Goal: Information Seeking & Learning: Understand process/instructions

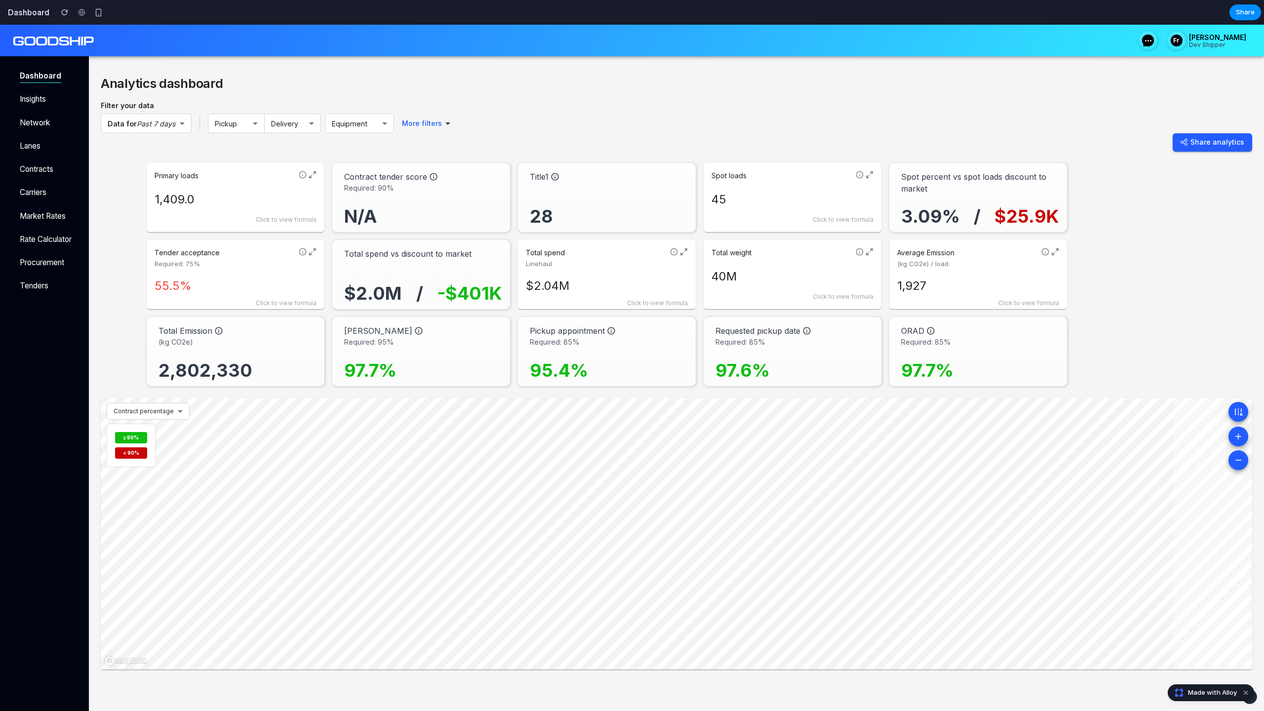
click at [313, 173] on icon at bounding box center [313, 175] width 8 height 8
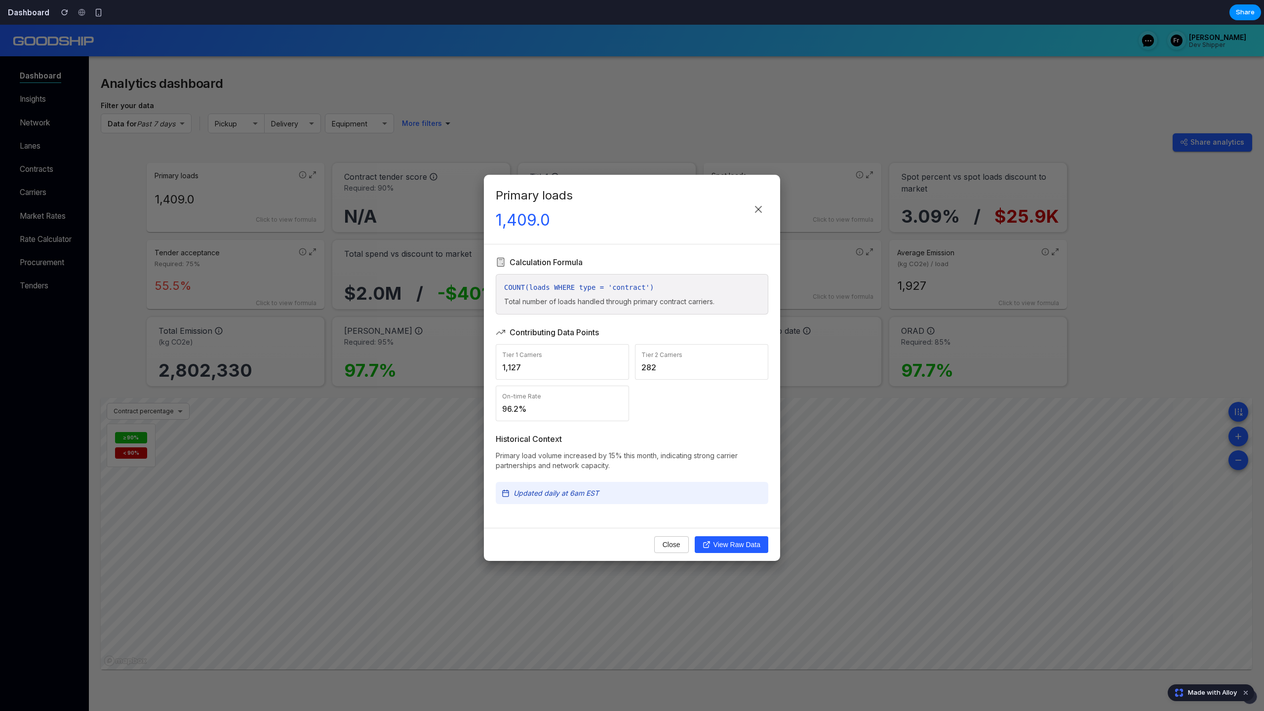
click at [286, 413] on div "Primary loads 1,409.0 Calculation Formula COUNT(loads WHERE type = 'contract') …" at bounding box center [632, 368] width 1264 height 686
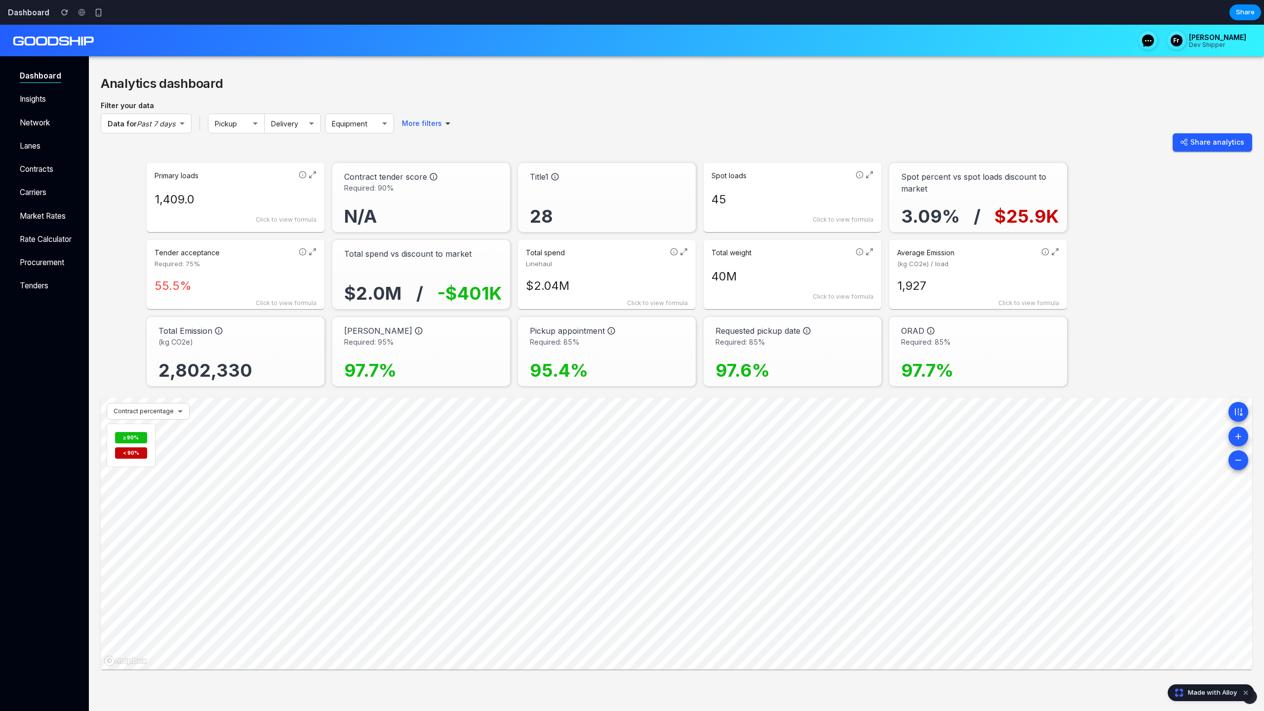
click at [265, 216] on div "Click to view formula" at bounding box center [236, 219] width 162 height 9
click at [239, 226] on div "Formula Details COUNT(loads WHERE type = 'contract') Total number of loads hand…" at bounding box center [236, 201] width 162 height 61
click at [312, 176] on icon at bounding box center [313, 175] width 8 height 8
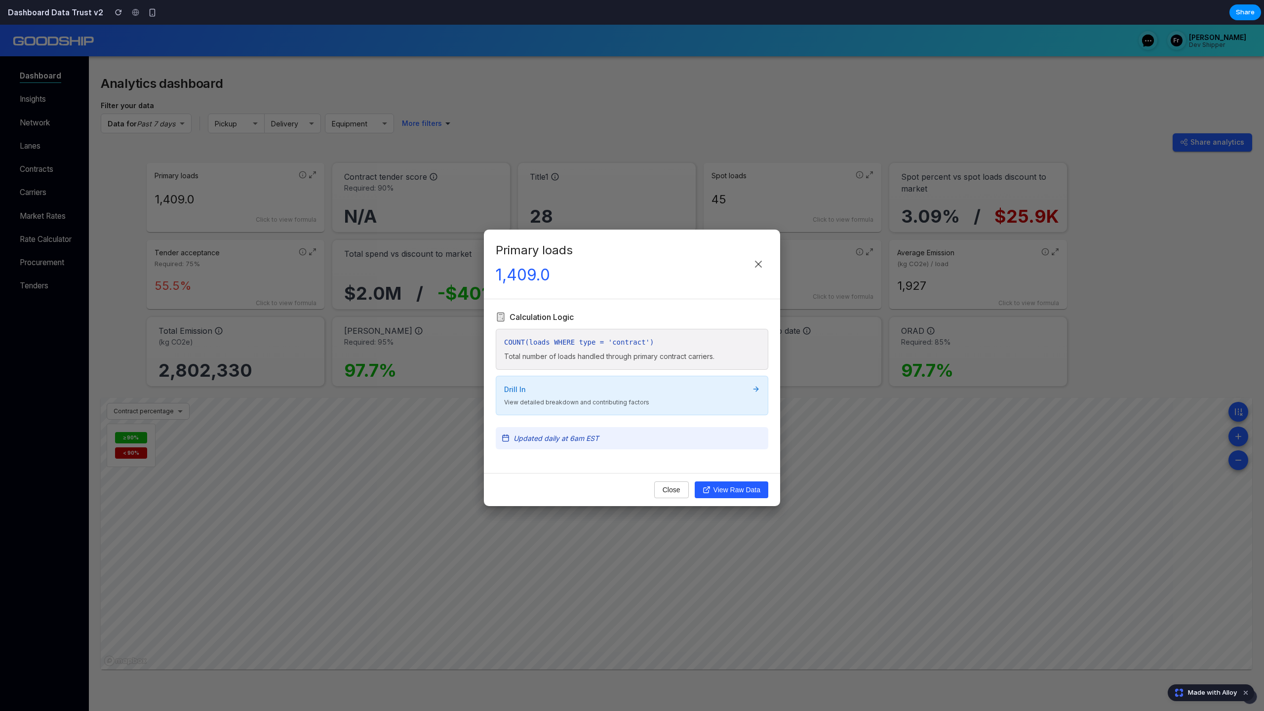
click at [590, 410] on div "Drill In View detailed breakdown and contributing factors" at bounding box center [632, 396] width 273 height 40
click at [756, 386] on icon at bounding box center [756, 389] width 8 height 8
click at [755, 268] on icon at bounding box center [759, 264] width 12 height 12
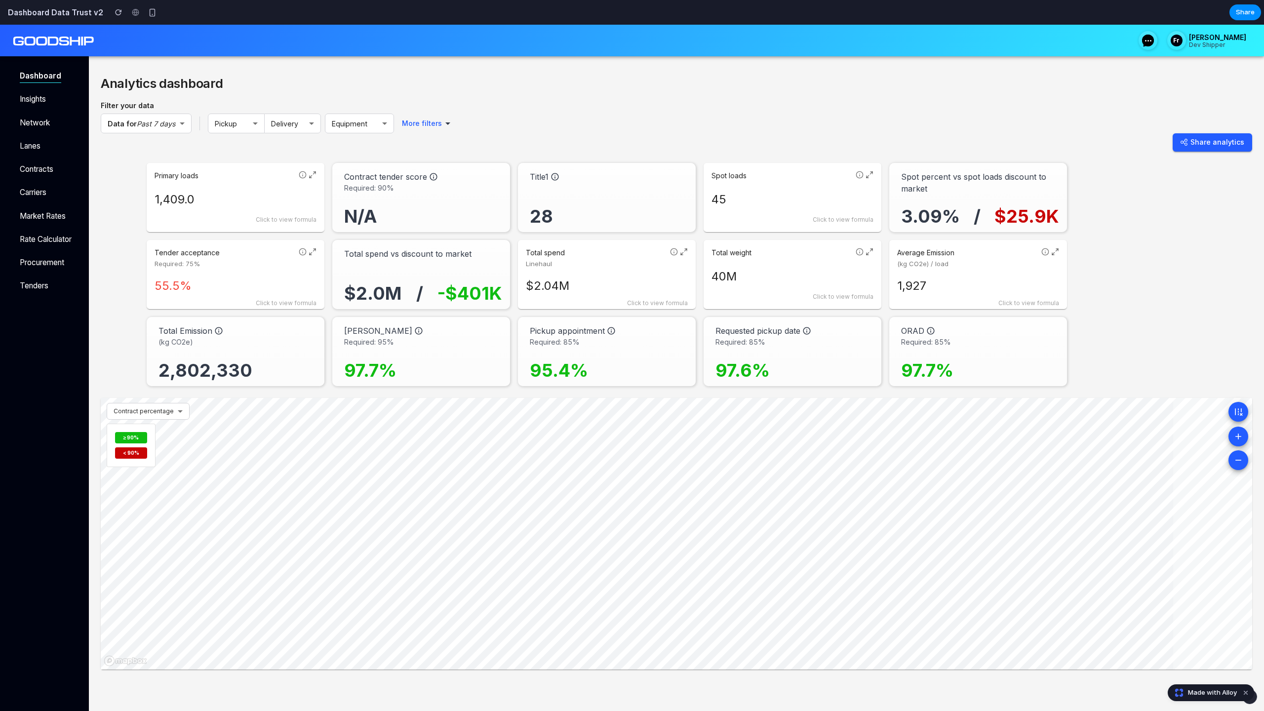
click at [666, 252] on p "Total spend" at bounding box center [596, 253] width 140 height 10
click at [666, 252] on div "Formula Details" at bounding box center [607, 253] width 162 height 10
click at [685, 251] on icon at bounding box center [684, 252] width 8 height 8
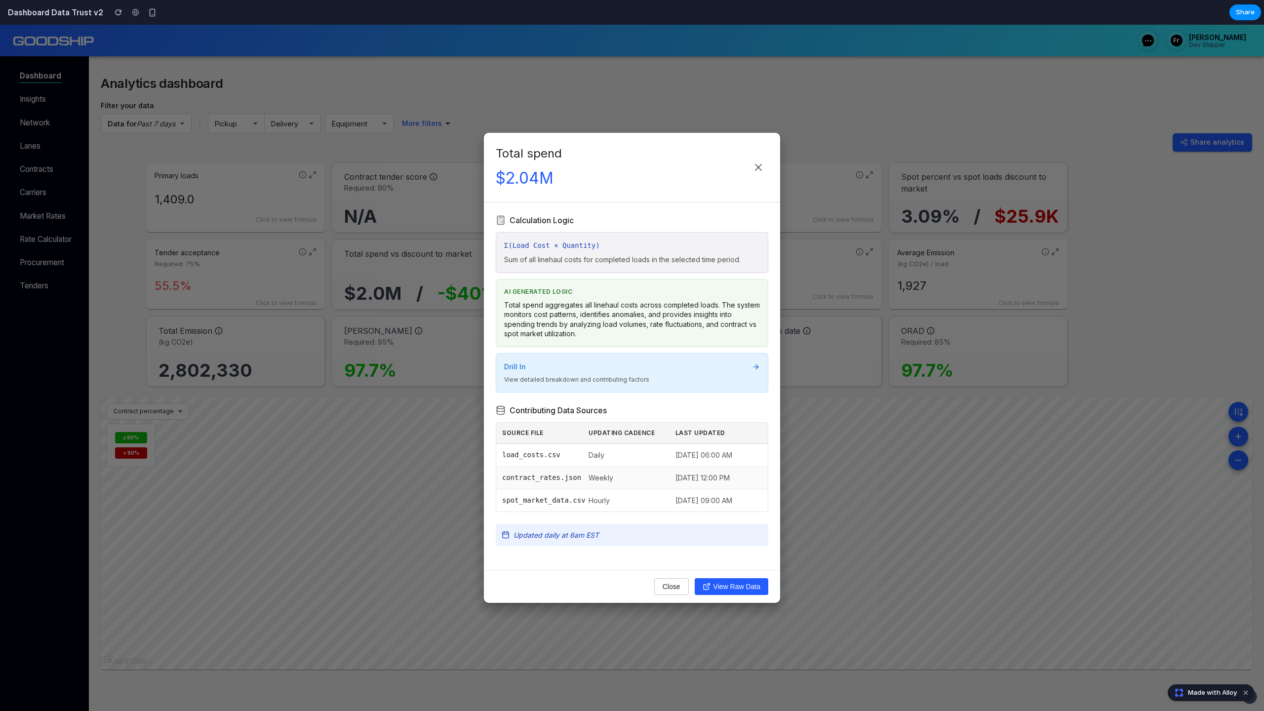
click at [621, 366] on div "Drill In" at bounding box center [632, 367] width 256 height 10
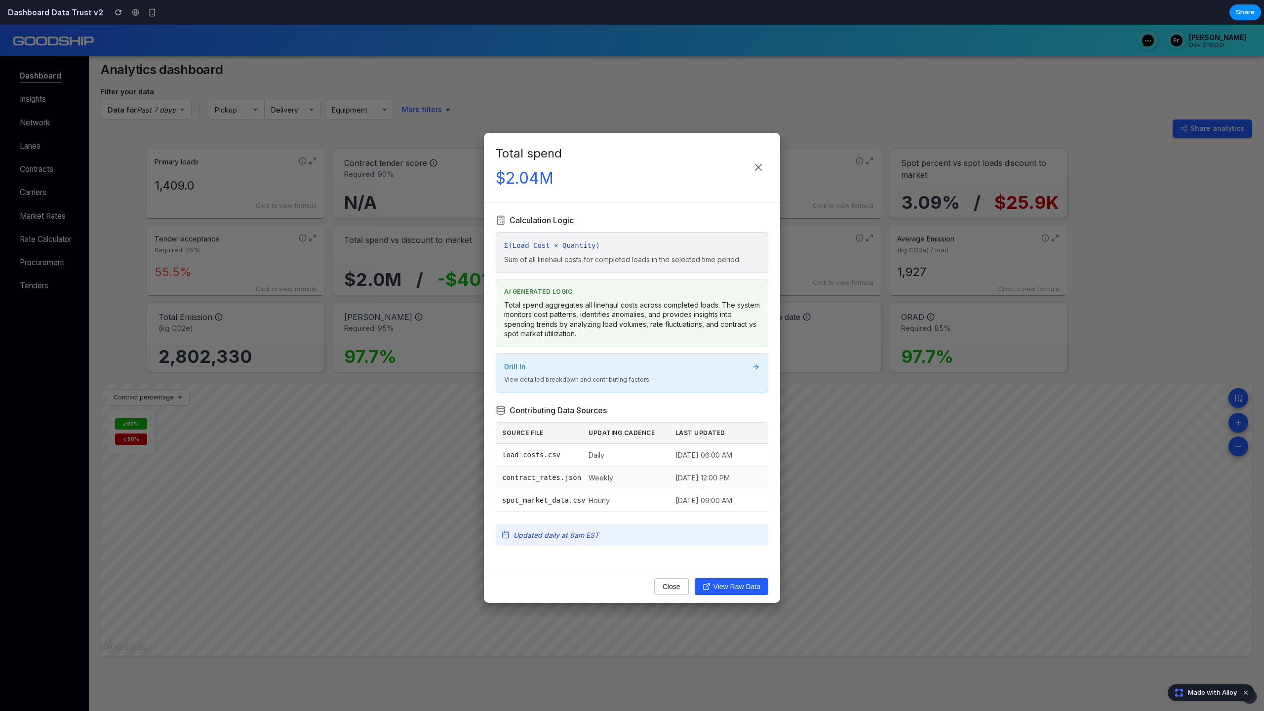
click at [697, 383] on p "View detailed breakdown and contributing factors" at bounding box center [632, 380] width 256 height 8
click at [696, 383] on p "View detailed breakdown and contributing factors" at bounding box center [632, 380] width 256 height 8
click at [759, 364] on icon at bounding box center [756, 367] width 8 height 8
